Goal: Task Accomplishment & Management: Use online tool/utility

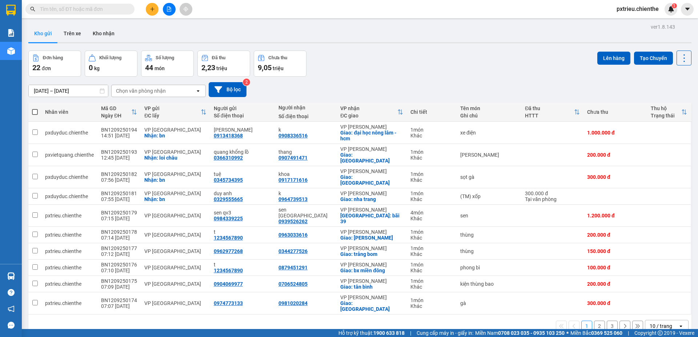
click at [678, 323] on icon "open" at bounding box center [681, 326] width 6 height 6
click at [663, 250] on span "20 / trang" at bounding box center [656, 247] width 23 height 7
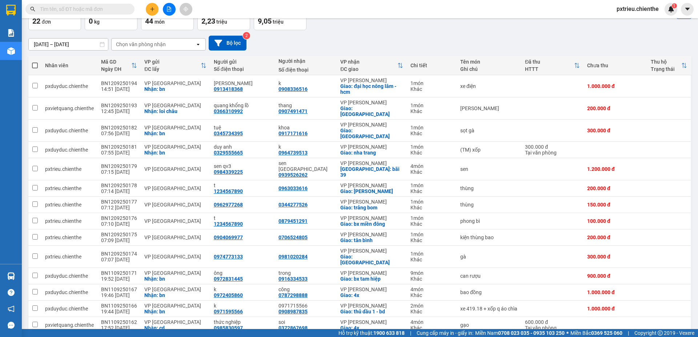
scroll to position [10, 0]
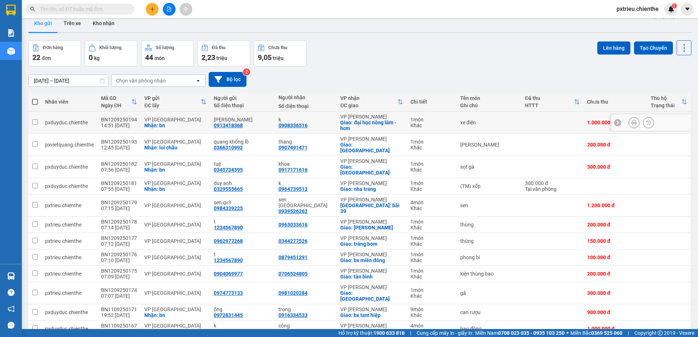
click at [342, 120] on div "Giao: đại học nông lâm - hcm" at bounding box center [371, 126] width 63 height 12
checkbox input "true"
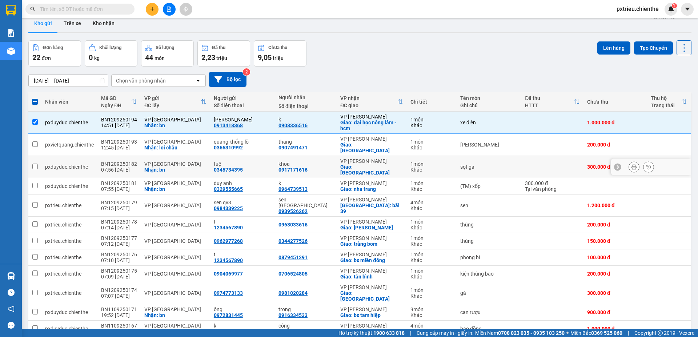
click at [129, 156] on td "BN1209250182 07:56 12/09" at bounding box center [118, 167] width 43 height 22
checkbox input "true"
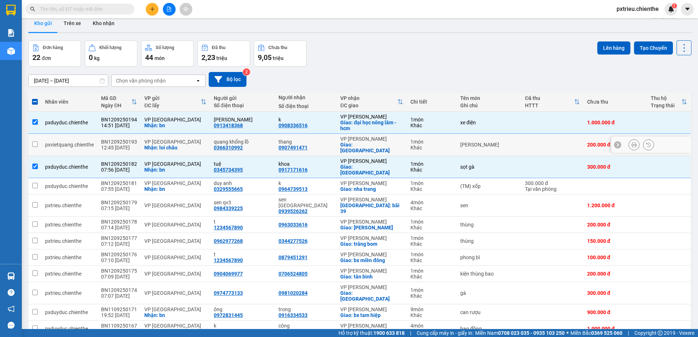
click at [131, 141] on div "BN1209250193" at bounding box center [119, 142] width 36 height 6
checkbox input "true"
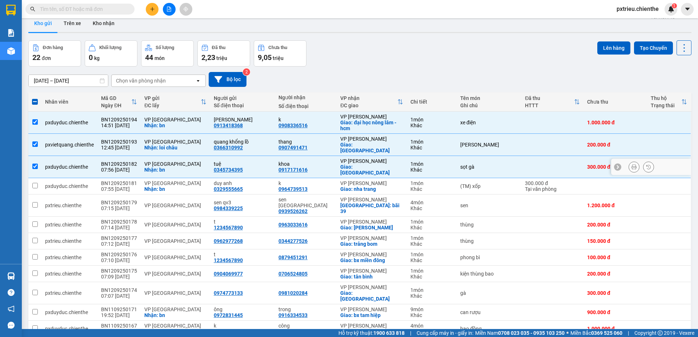
click at [127, 161] on div "BN1209250182" at bounding box center [119, 164] width 36 height 6
checkbox input "false"
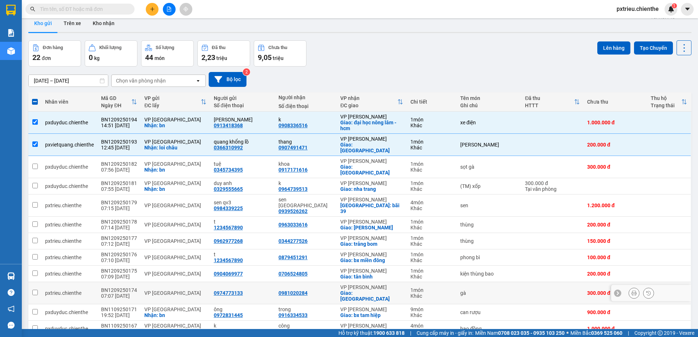
click at [138, 282] on td "BN1209250174 07:07 12/09" at bounding box center [118, 293] width 43 height 22
checkbox input "true"
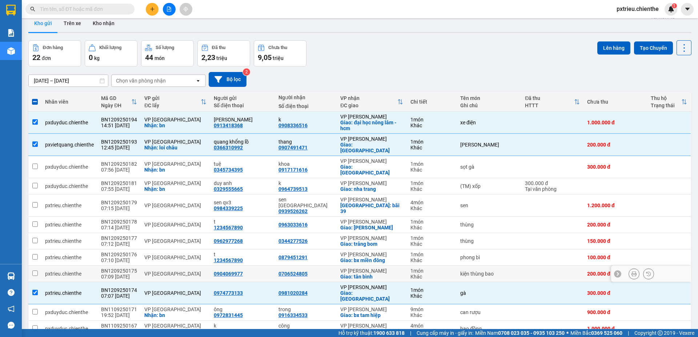
click at [120, 274] on div "07:09 12/09" at bounding box center [119, 277] width 36 height 6
checkbox input "true"
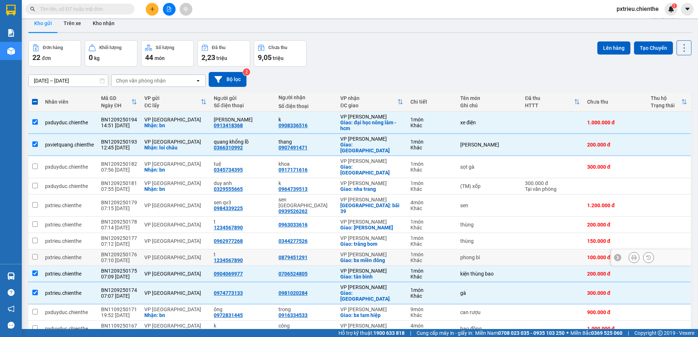
click at [124, 257] on div "07:10 12/09" at bounding box center [119, 260] width 36 height 6
checkbox input "true"
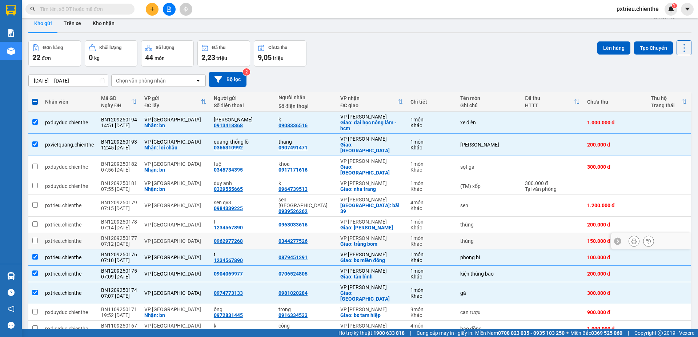
click at [134, 235] on div "BN1209250177" at bounding box center [119, 238] width 36 height 6
checkbox input "true"
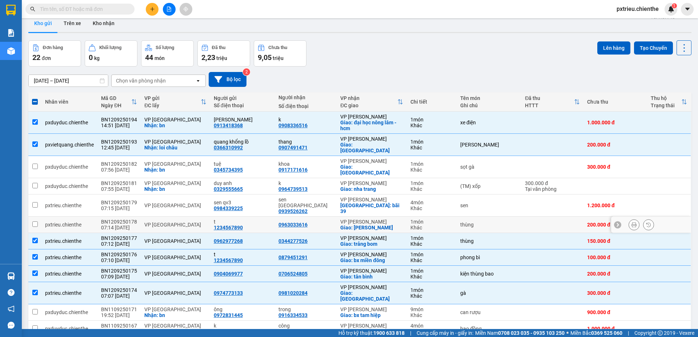
click at [132, 219] on div "BN1209250178" at bounding box center [119, 222] width 36 height 6
checkbox input "true"
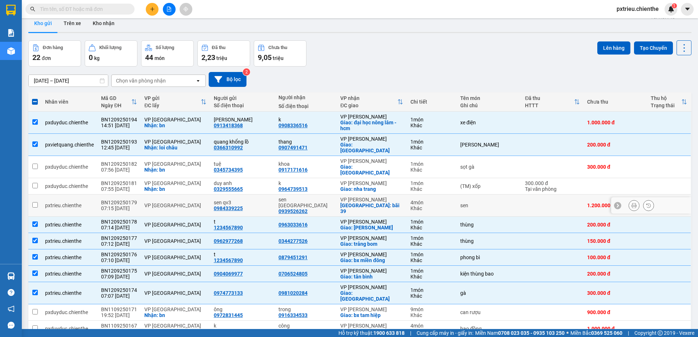
click at [144, 194] on td "VP [GEOGRAPHIC_DATA]" at bounding box center [175, 205] width 69 height 22
checkbox input "true"
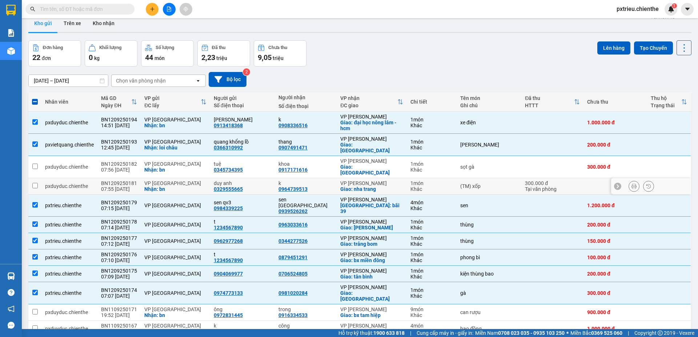
click at [157, 186] on div "Nhận: bn" at bounding box center [175, 189] width 62 height 6
checkbox input "true"
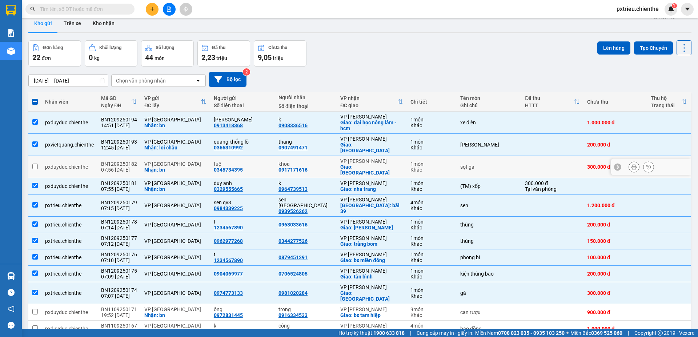
click at [165, 167] on div "Nhận: bn" at bounding box center [175, 170] width 62 height 6
checkbox input "true"
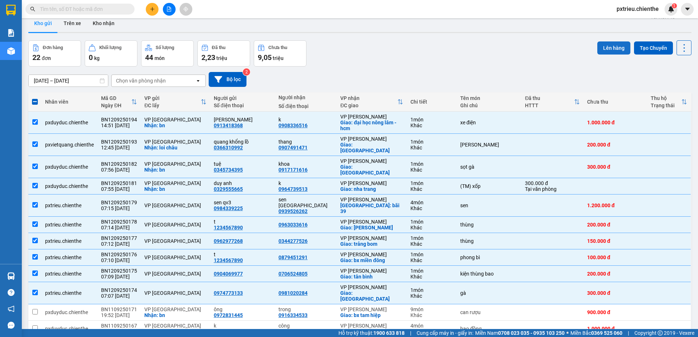
click at [611, 47] on button "Lên hàng" at bounding box center [613, 47] width 33 height 13
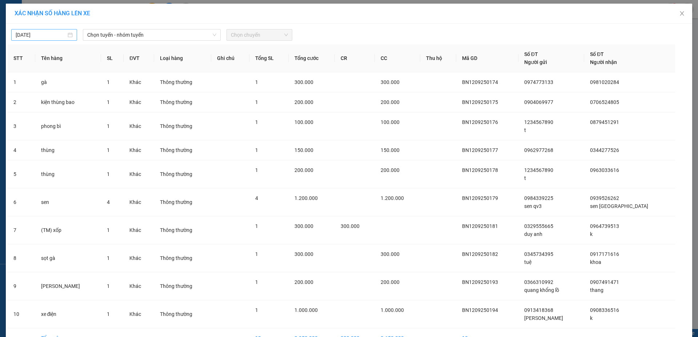
click at [69, 36] on div "[DATE]" at bounding box center [44, 35] width 57 height 8
type input "[DATE]"
click at [123, 35] on span "Chọn tuyến - nhóm tuyến" at bounding box center [151, 34] width 129 height 11
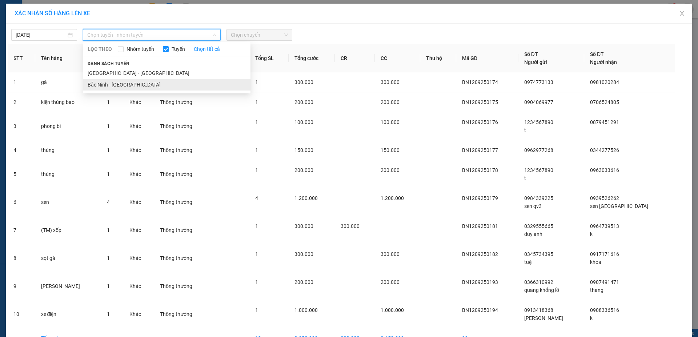
click at [136, 88] on li "Bắc Ninh - Hồ Chí Minh" at bounding box center [166, 85] width 167 height 12
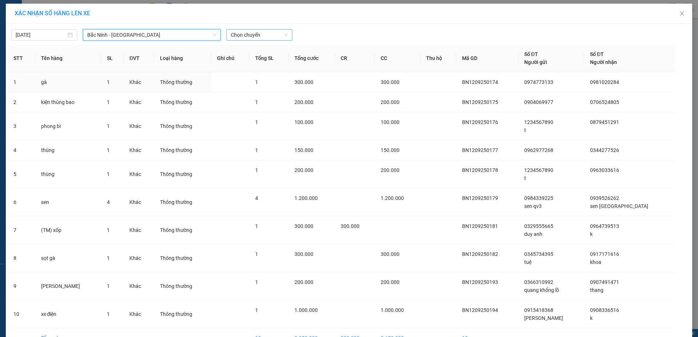
click at [261, 34] on span "Chọn chuyến" at bounding box center [259, 34] width 57 height 11
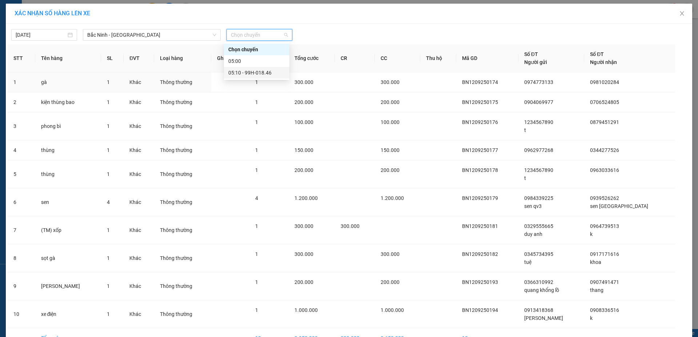
click at [252, 71] on div "05:10 - 99H-018.46" at bounding box center [256, 73] width 57 height 8
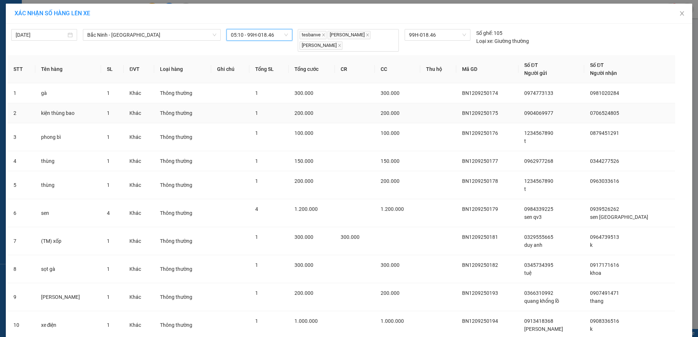
scroll to position [55, 0]
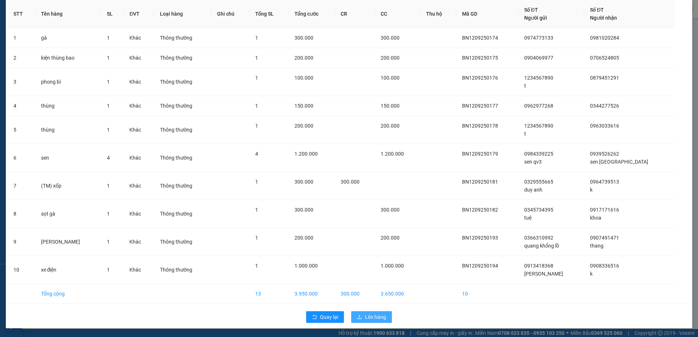
click at [374, 321] on span "Lên hàng" at bounding box center [375, 317] width 21 height 8
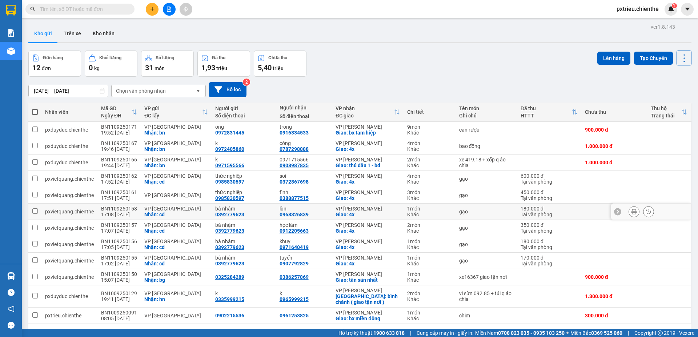
scroll to position [33, 0]
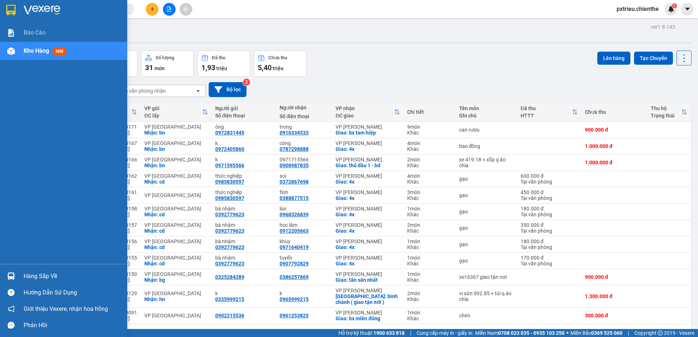
click at [46, 278] on div "Hàng sắp về" at bounding box center [73, 276] width 98 height 11
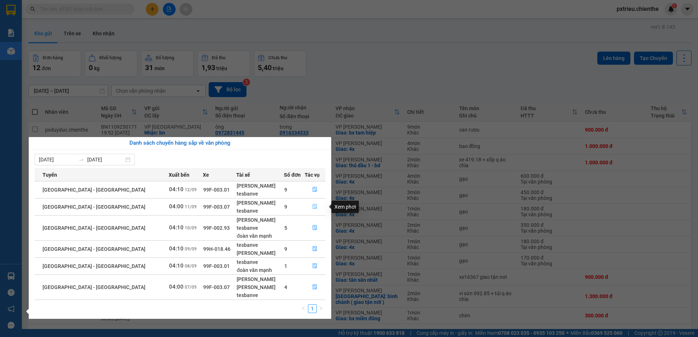
click at [312, 206] on icon "file-done" at bounding box center [314, 206] width 5 height 5
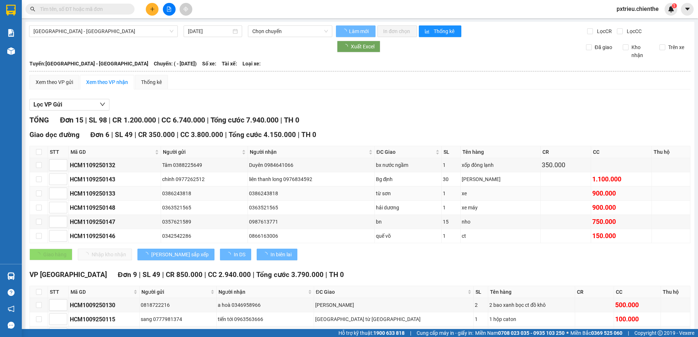
type input "[DATE]"
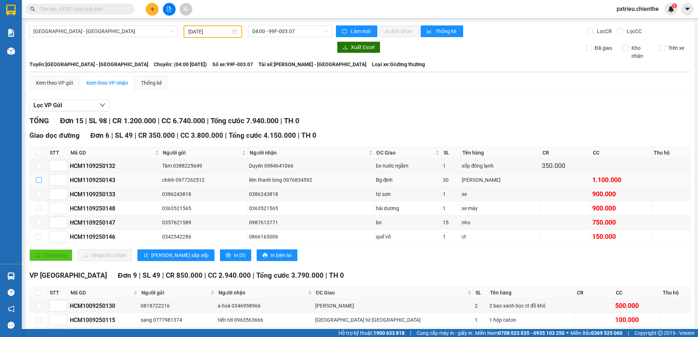
click at [38, 181] on input "checkbox" at bounding box center [39, 180] width 6 height 6
checkbox input "true"
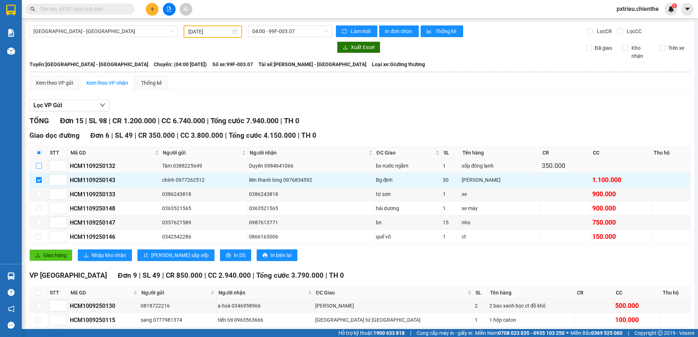
click at [40, 165] on input "checkbox" at bounding box center [39, 166] width 6 height 6
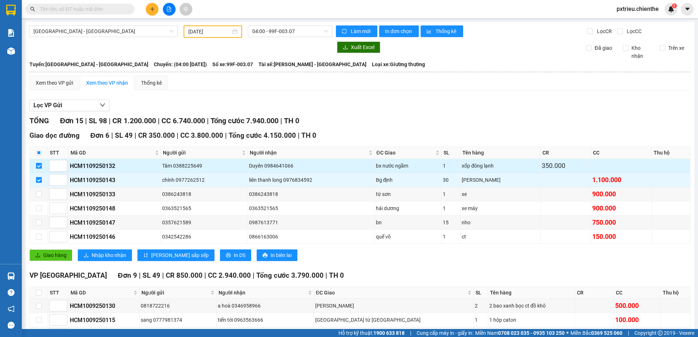
click at [40, 165] on input "checkbox" at bounding box center [39, 166] width 6 height 6
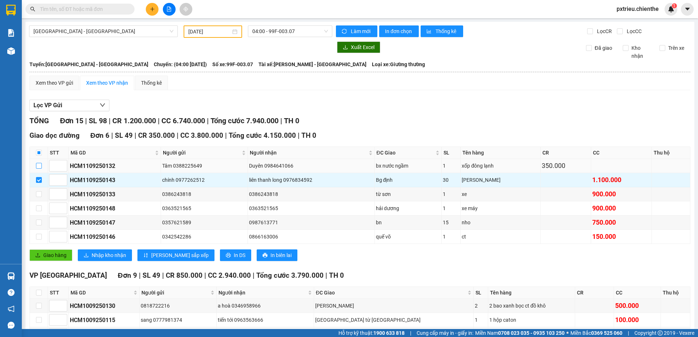
click at [40, 165] on input "checkbox" at bounding box center [39, 166] width 6 height 6
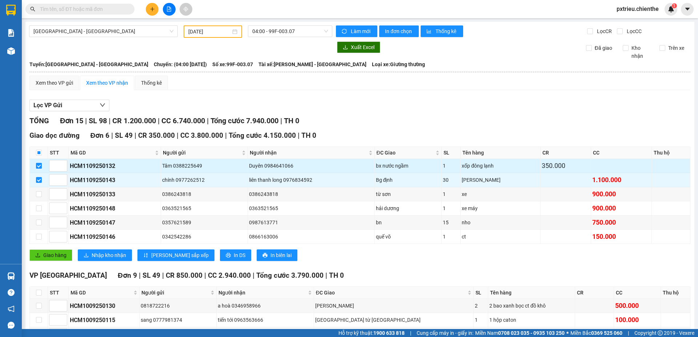
click at [40, 165] on input "checkbox" at bounding box center [39, 166] width 6 height 6
checkbox input "false"
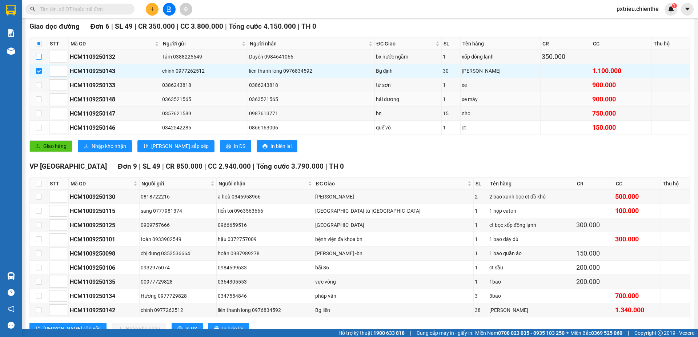
scroll to position [135, 0]
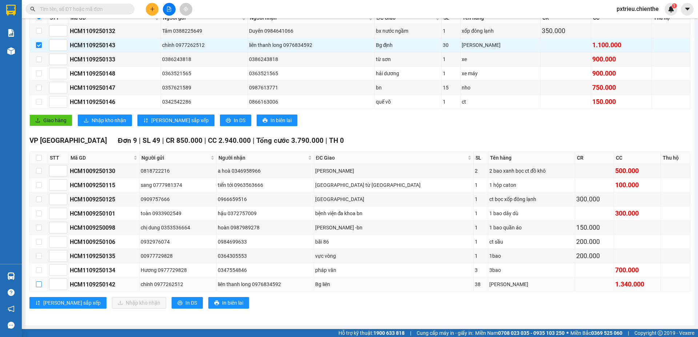
click at [37, 287] on input "checkbox" at bounding box center [39, 284] width 6 height 6
checkbox input "true"
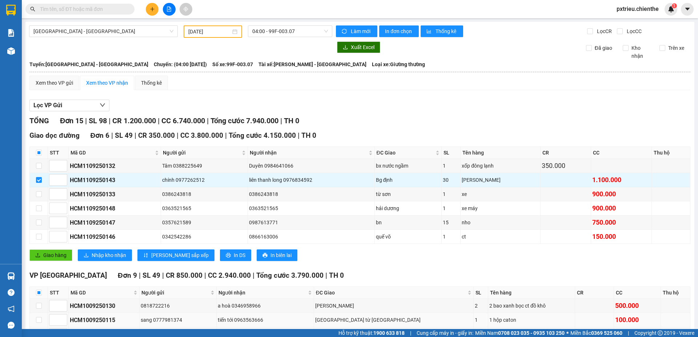
scroll to position [109, 0]
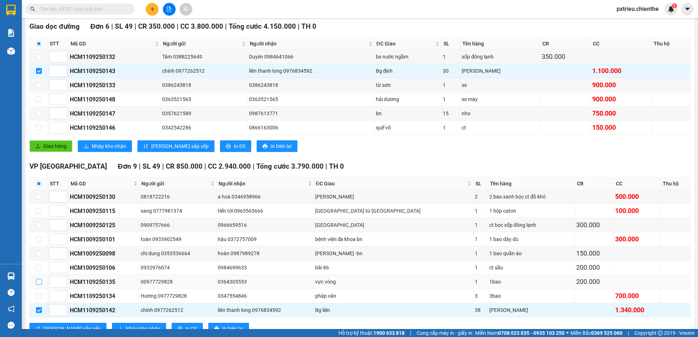
click at [40, 281] on input "checkbox" at bounding box center [39, 282] width 6 height 6
checkbox input "true"
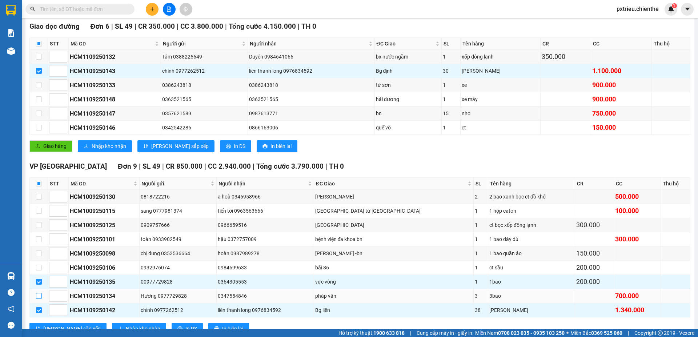
click at [36, 296] on input "checkbox" at bounding box center [39, 296] width 6 height 6
checkbox input "true"
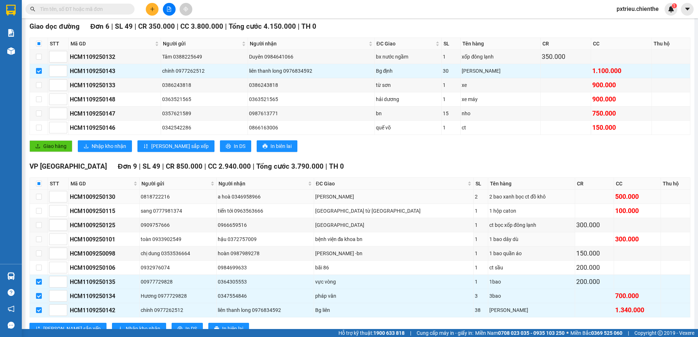
scroll to position [36, 0]
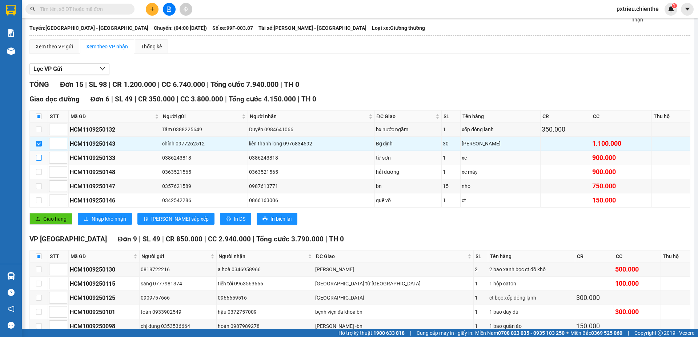
click at [40, 158] on input "checkbox" at bounding box center [39, 158] width 6 height 6
checkbox input "true"
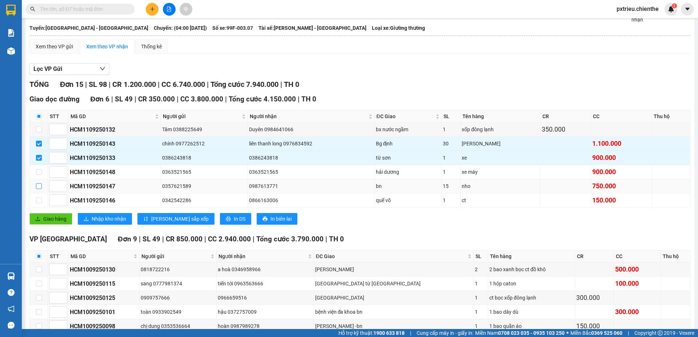
click at [41, 188] on input "checkbox" at bounding box center [39, 186] width 6 height 6
checkbox input "true"
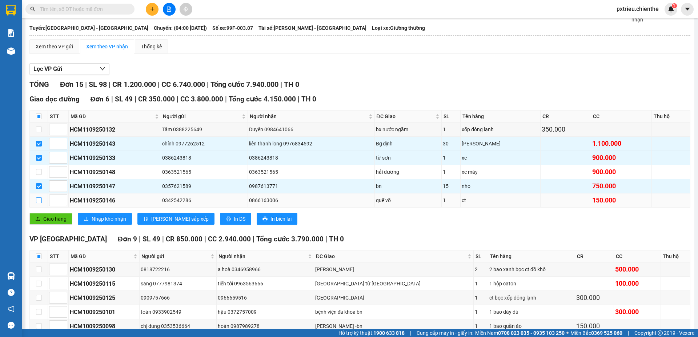
click at [40, 202] on input "checkbox" at bounding box center [39, 200] width 6 height 6
checkbox input "true"
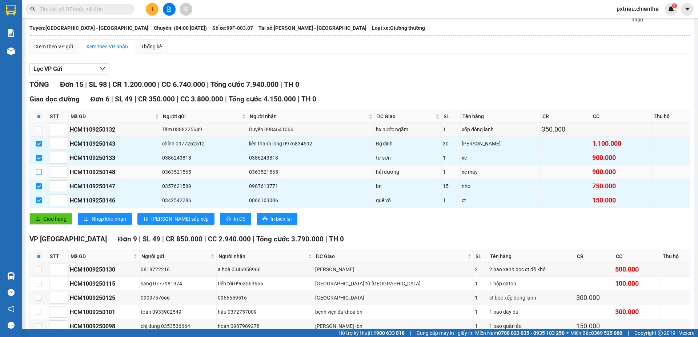
click at [39, 172] on input "checkbox" at bounding box center [39, 172] width 6 height 6
checkbox input "true"
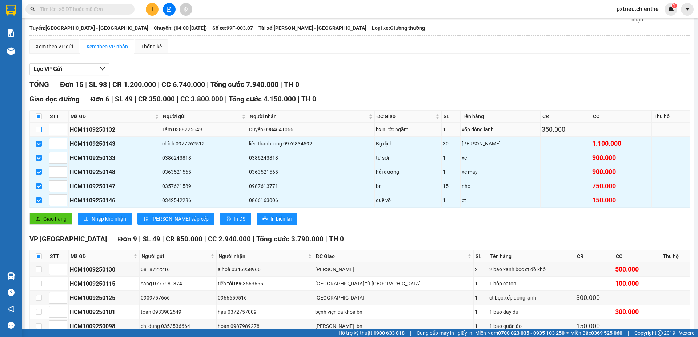
click at [37, 132] on input "checkbox" at bounding box center [39, 130] width 6 height 6
checkbox input "true"
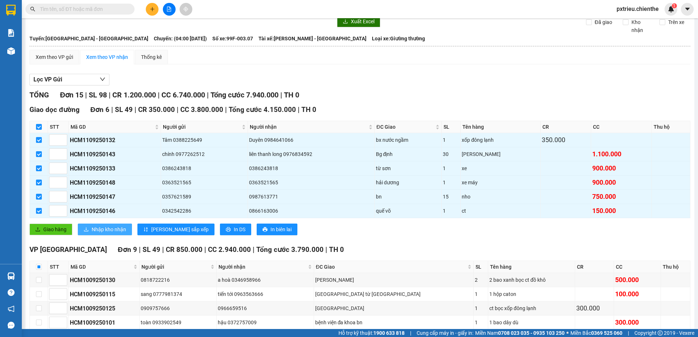
scroll to position [99, 0]
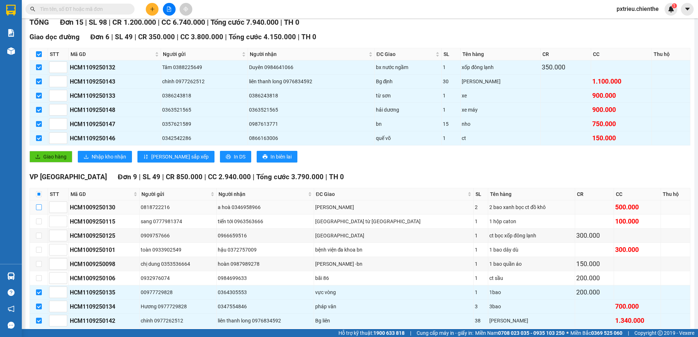
click at [37, 208] on input "checkbox" at bounding box center [39, 207] width 6 height 6
checkbox input "true"
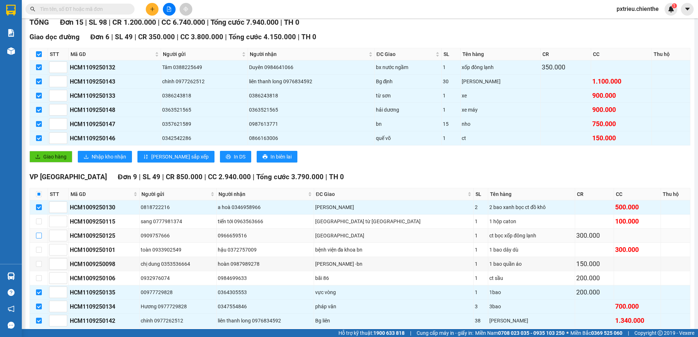
click at [37, 237] on input "checkbox" at bounding box center [39, 236] width 6 height 6
checkbox input "true"
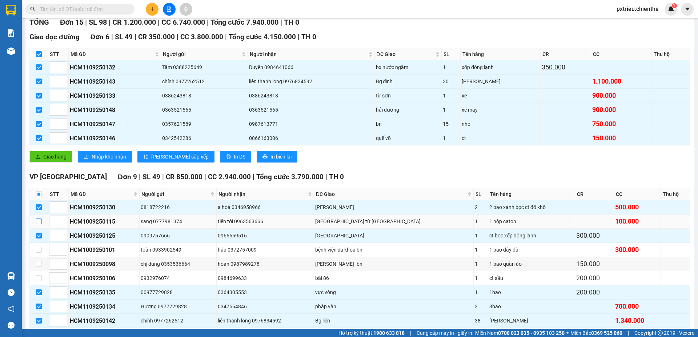
click at [39, 222] on input "checkbox" at bounding box center [39, 221] width 6 height 6
checkbox input "true"
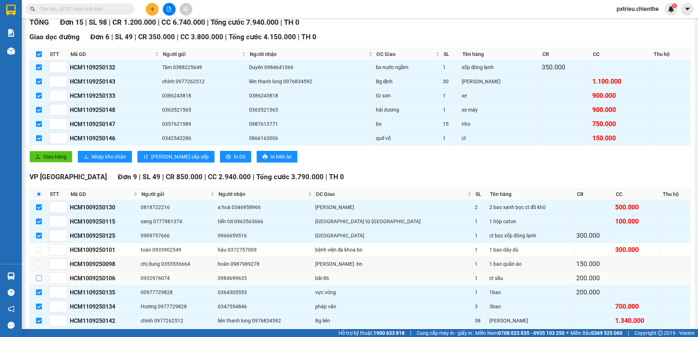
click at [39, 278] on input "checkbox" at bounding box center [39, 278] width 6 height 6
checkbox input "true"
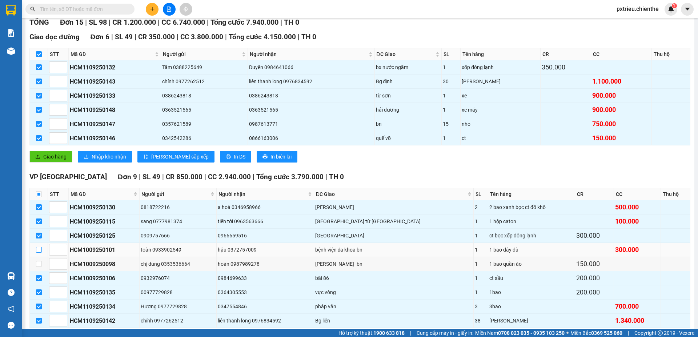
click at [40, 249] on input "checkbox" at bounding box center [39, 250] width 6 height 6
checkbox input "true"
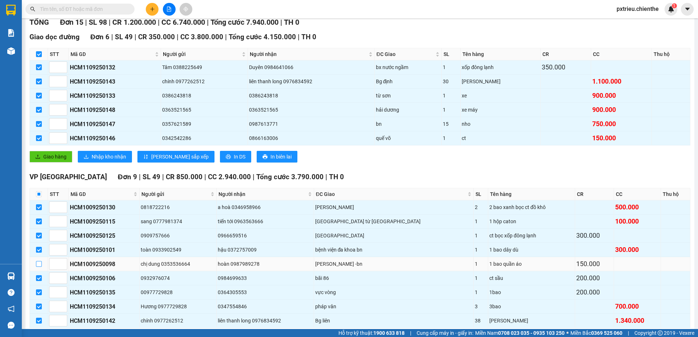
click at [40, 265] on input "checkbox" at bounding box center [39, 264] width 6 height 6
checkbox input "true"
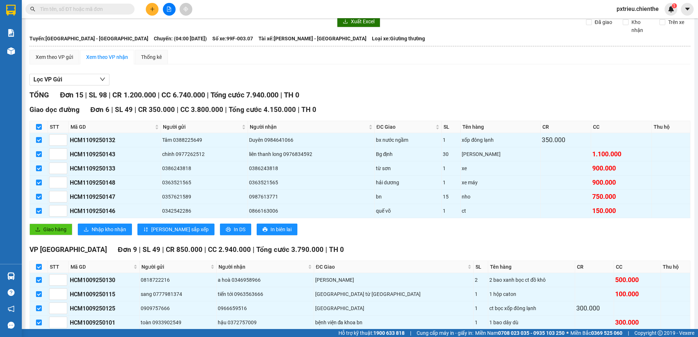
scroll to position [0, 0]
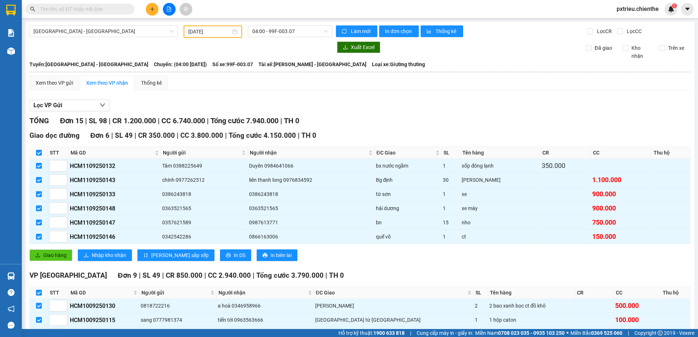
click at [43, 293] on th at bounding box center [39, 293] width 18 height 12
click at [39, 293] on input "checkbox" at bounding box center [39, 293] width 6 height 6
checkbox input "false"
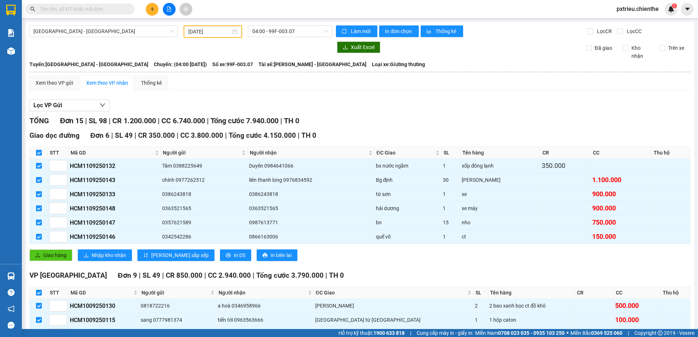
checkbox input "false"
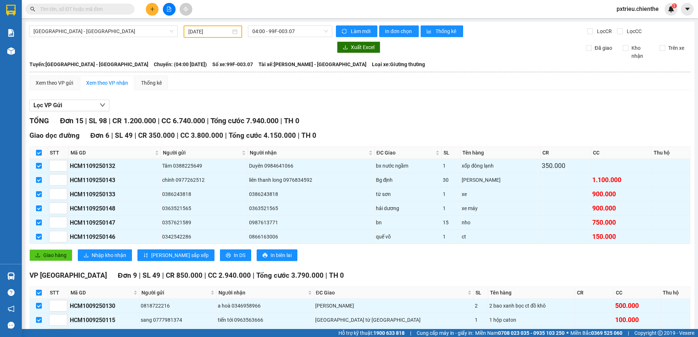
checkbox input "false"
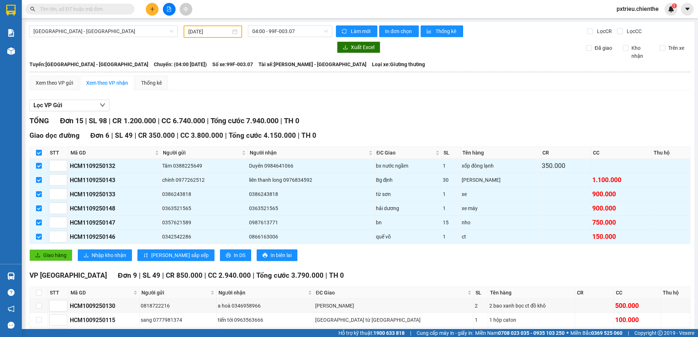
click at [38, 155] on input "checkbox" at bounding box center [39, 153] width 6 height 6
checkbox input "false"
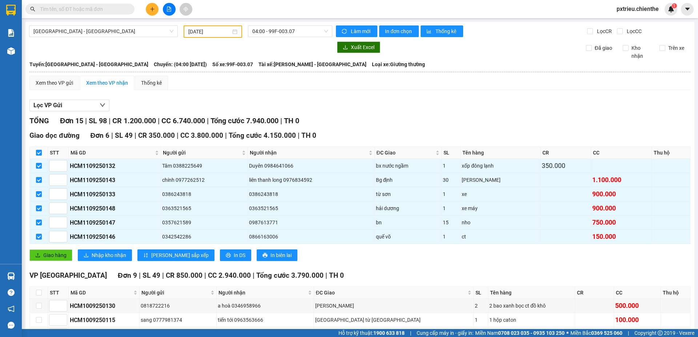
checkbox input "false"
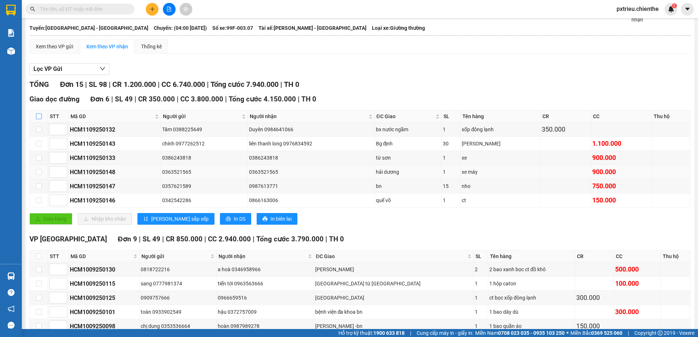
scroll to position [73, 0]
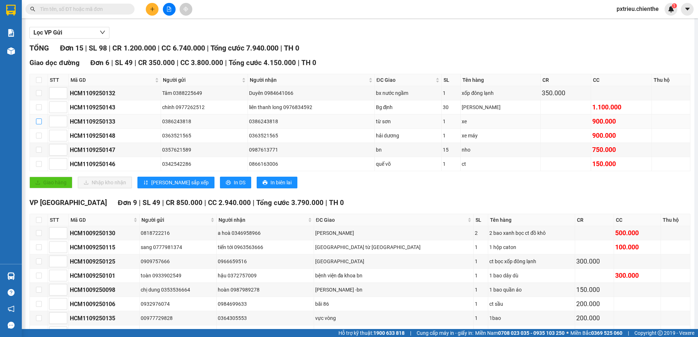
click at [38, 122] on input "checkbox" at bounding box center [39, 122] width 6 height 6
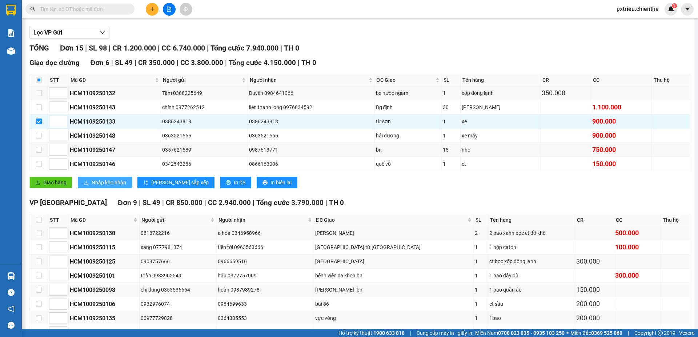
click at [107, 184] on span "Nhập kho nhận" at bounding box center [109, 182] width 35 height 8
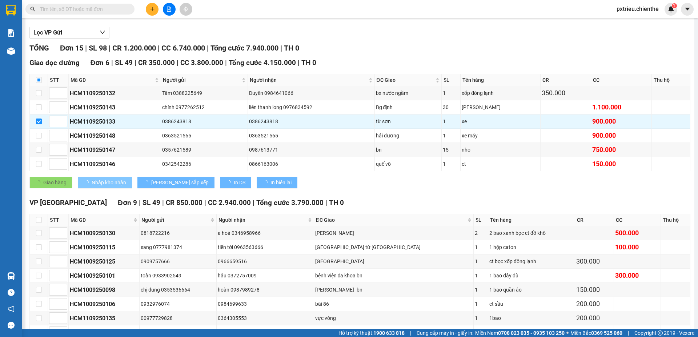
checkbox input "false"
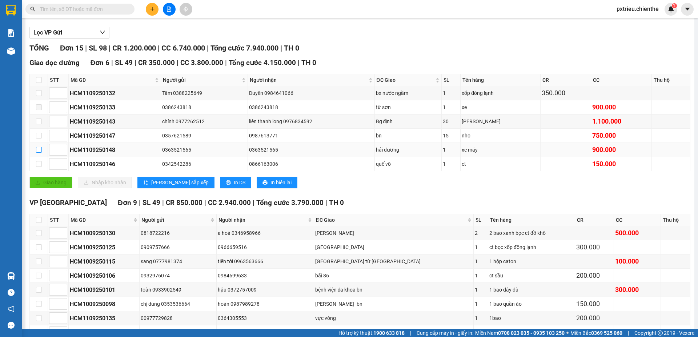
click at [40, 150] on input "checkbox" at bounding box center [39, 150] width 6 height 6
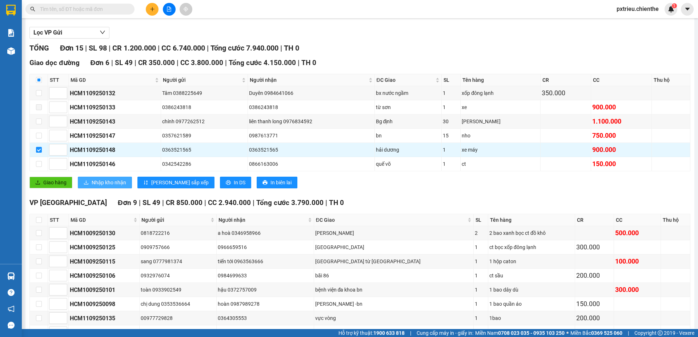
click at [94, 184] on span "Nhập kho nhận" at bounding box center [109, 182] width 35 height 8
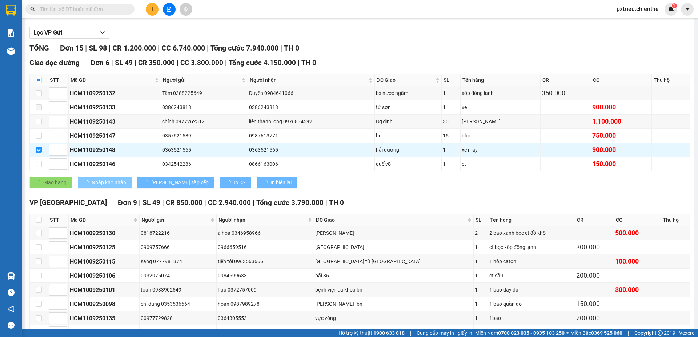
checkbox input "false"
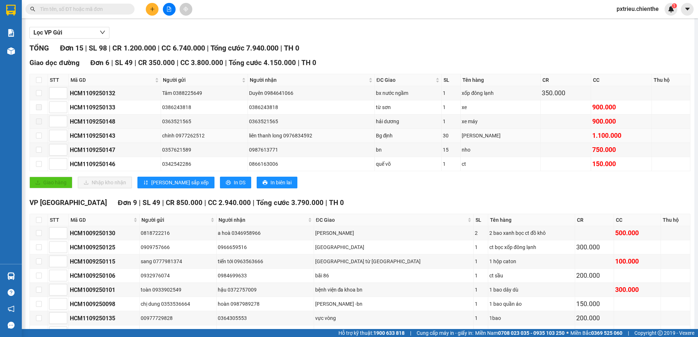
scroll to position [135, 0]
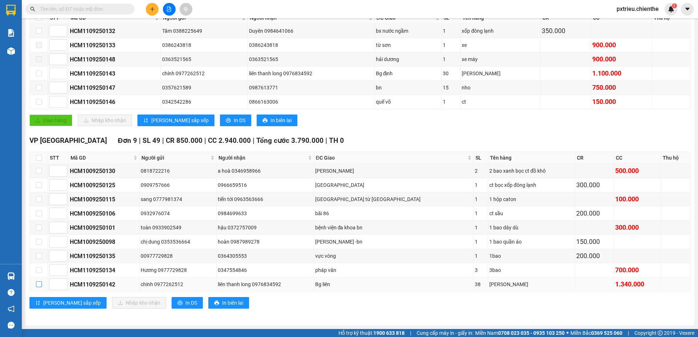
click at [40, 284] on input "checkbox" at bounding box center [39, 284] width 6 height 6
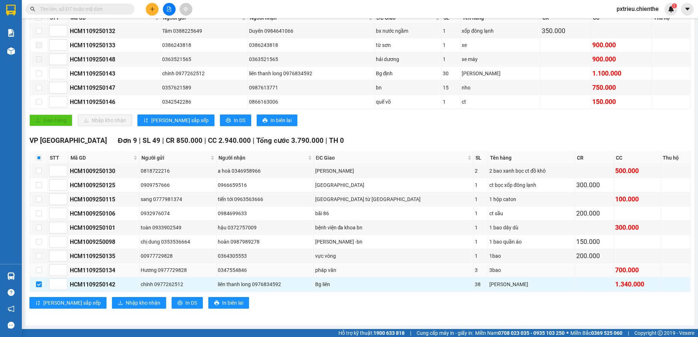
scroll to position [99, 0]
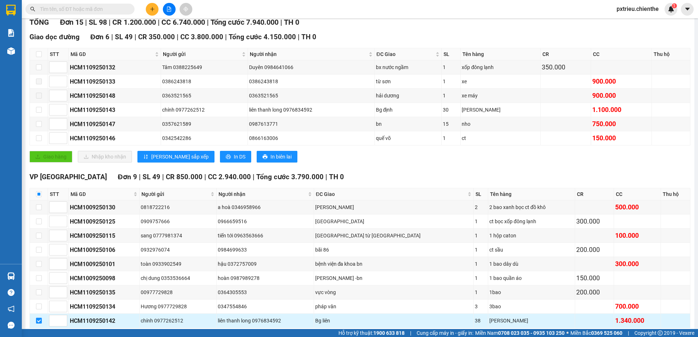
click at [40, 321] on input "checkbox" at bounding box center [39, 321] width 6 height 6
checkbox input "false"
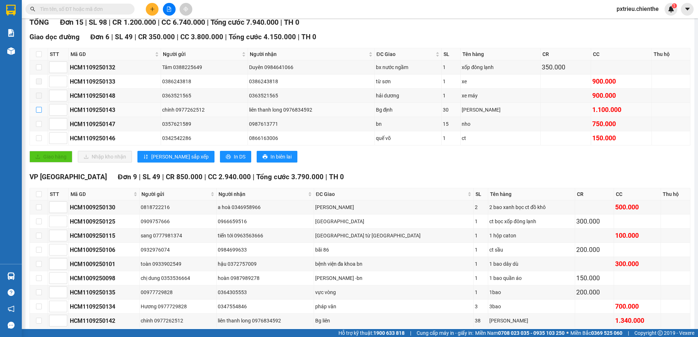
click at [36, 110] on input "checkbox" at bounding box center [39, 110] width 6 height 6
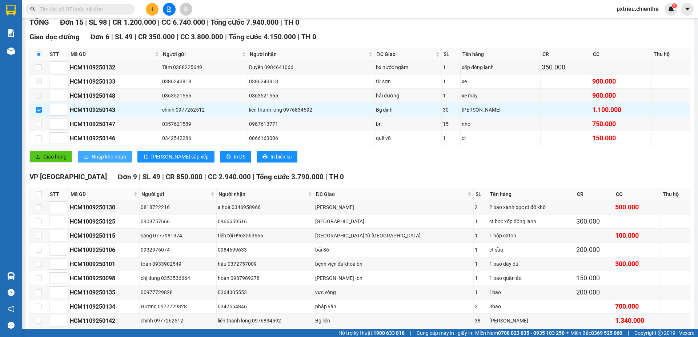
drag, startPoint x: 119, startPoint y: 155, endPoint x: 115, endPoint y: 156, distance: 4.1
click at [119, 155] on span "Nhập kho nhận" at bounding box center [109, 157] width 35 height 8
checkbox input "false"
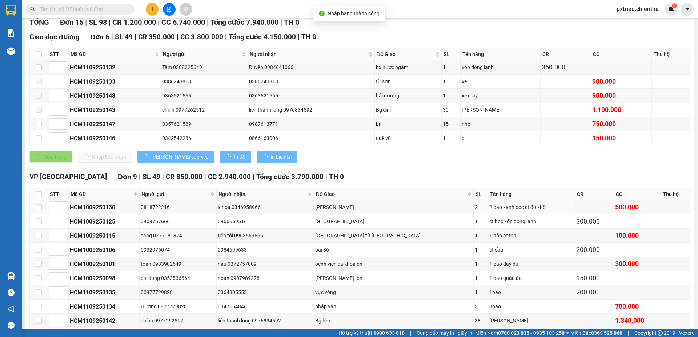
scroll to position [135, 0]
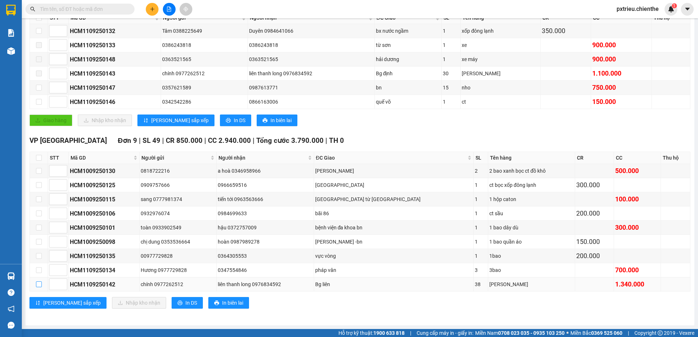
click at [40, 285] on input "checkbox" at bounding box center [39, 284] width 6 height 6
checkbox input "true"
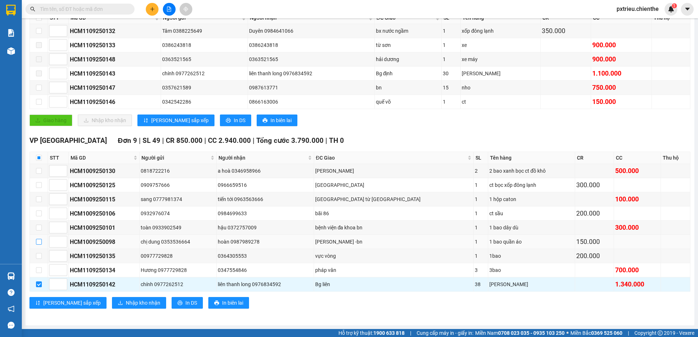
click at [39, 241] on input "checkbox" at bounding box center [39, 242] width 6 height 6
checkbox input "true"
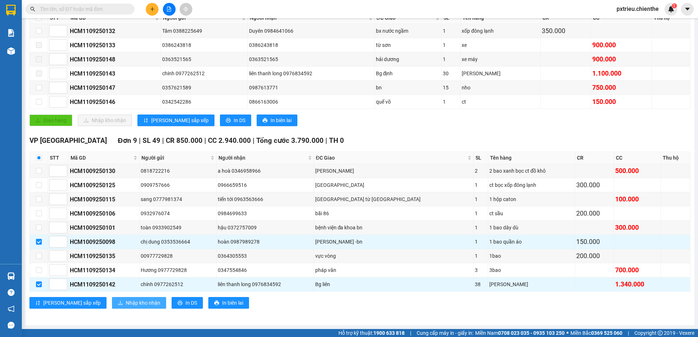
click at [126, 299] on span "Nhập kho nhận" at bounding box center [143, 303] width 35 height 8
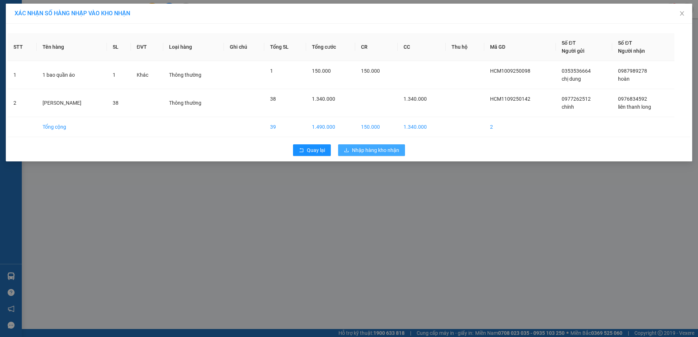
click at [377, 153] on span "Nhập hàng kho nhận" at bounding box center [375, 150] width 47 height 8
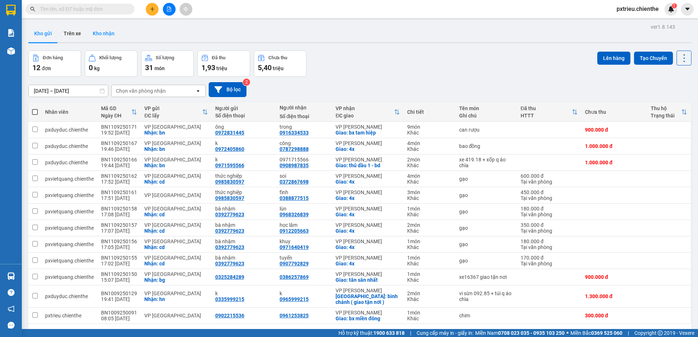
click at [110, 33] on button "Kho nhận" at bounding box center [103, 33] width 33 height 17
